Goal: Task Accomplishment & Management: Manage account settings

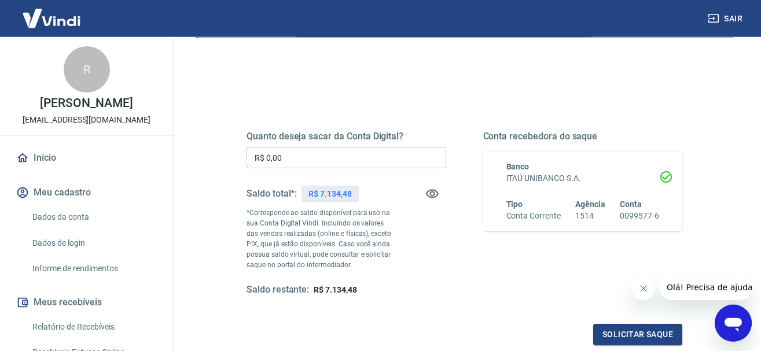
scroll to position [177, 0]
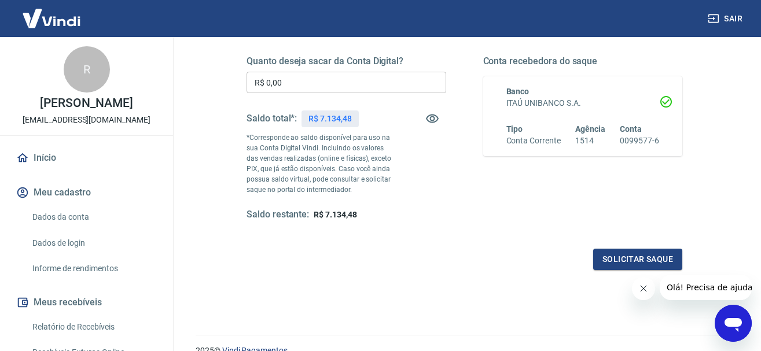
click at [353, 248] on div "Quanto deseja sacar da Conta Digital? R$ 0,00 ​ Saldo total*: R$ 7.134,48 *Corr…" at bounding box center [465, 149] width 436 height 243
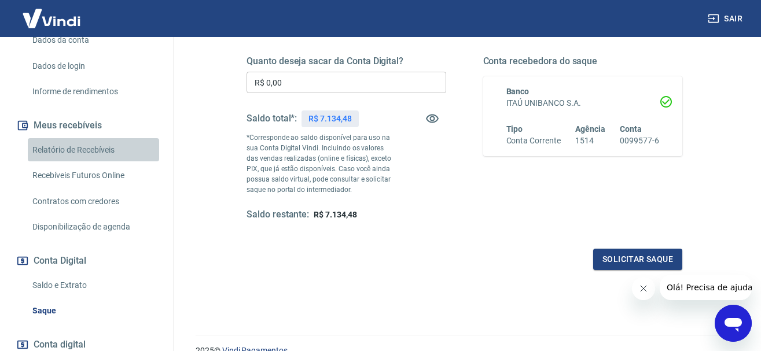
click at [88, 152] on link "Relatório de Recebíveis" at bounding box center [93, 150] width 131 height 24
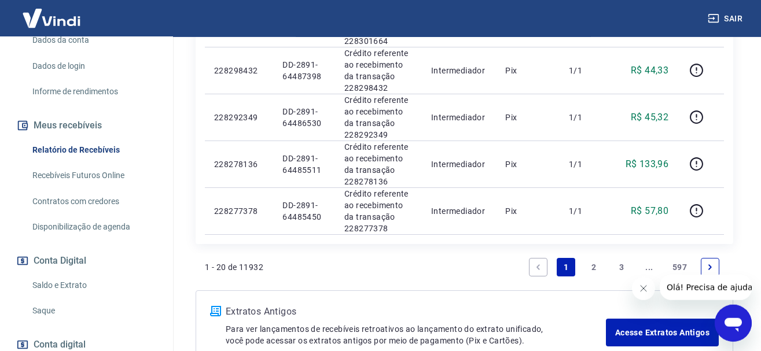
scroll to position [985, 0]
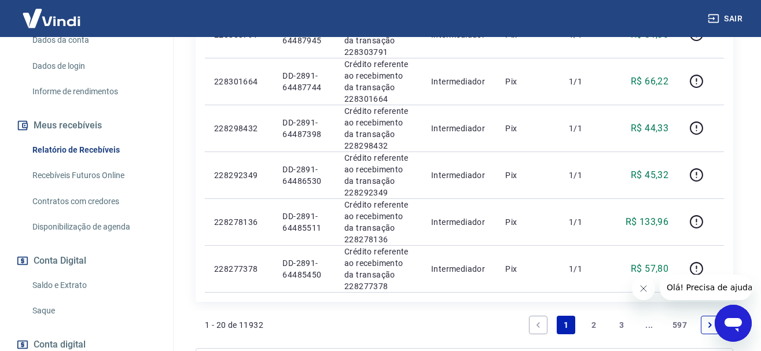
click at [641, 296] on button "Fechar mensagem da empresa" at bounding box center [642, 288] width 23 height 23
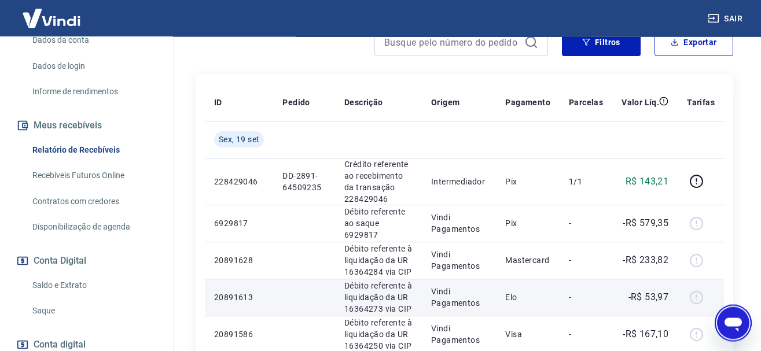
scroll to position [159, 0]
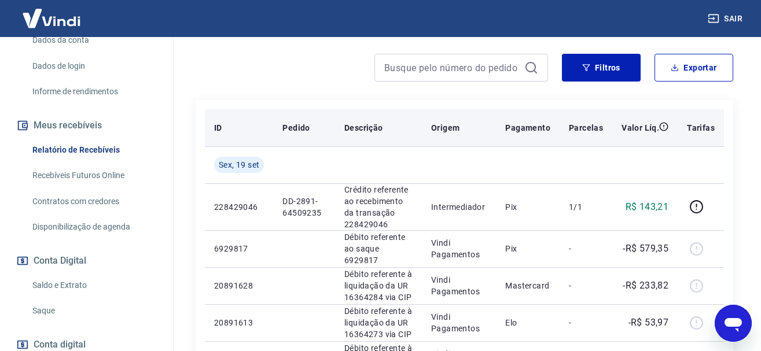
click at [662, 140] on th "Valor Líq." at bounding box center [644, 127] width 65 height 37
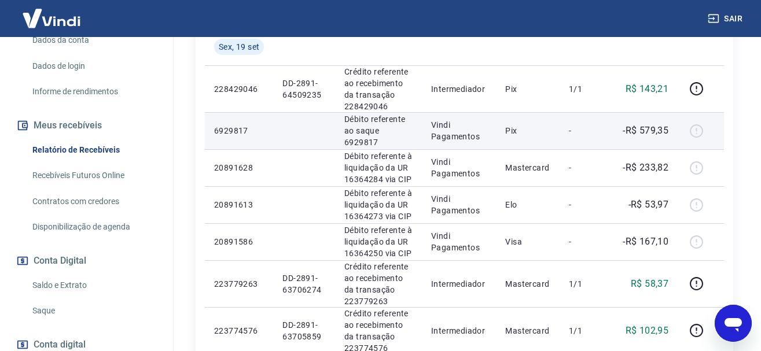
scroll to position [218, 0]
